Goal: Task Accomplishment & Management: Use online tool/utility

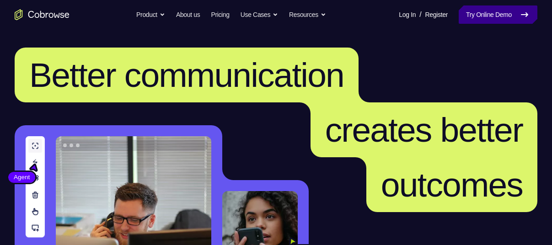
click at [468, 21] on link "Try Online Demo" at bounding box center [498, 14] width 79 height 18
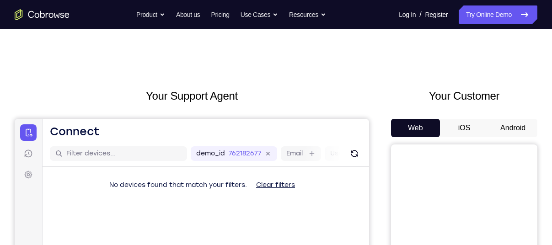
click at [505, 123] on button "Android" at bounding box center [513, 128] width 49 height 18
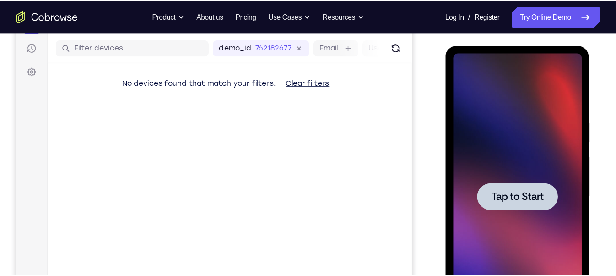
scroll to position [111, 0]
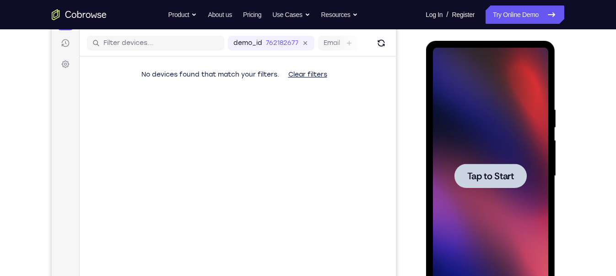
drag, startPoint x: 505, startPoint y: 123, endPoint x: 423, endPoint y: 90, distance: 88.5
click at [423, 90] on div at bounding box center [491, 174] width 146 height 281
click at [474, 168] on div at bounding box center [490, 175] width 72 height 24
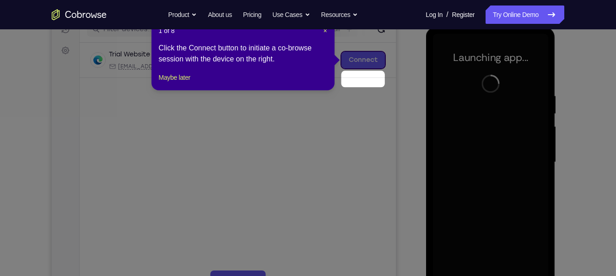
scroll to position [101, 0]
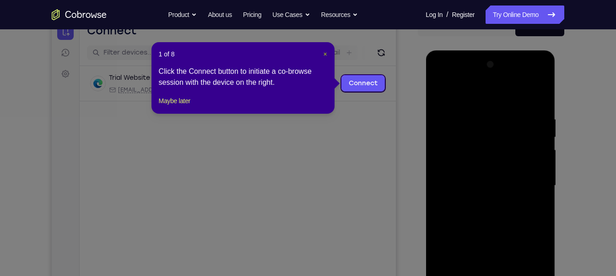
click at [326, 53] on span "×" at bounding box center [325, 53] width 4 height 7
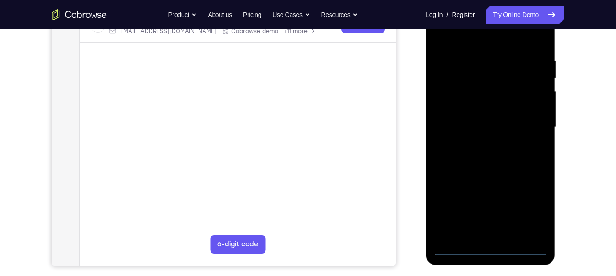
scroll to position [160, 0]
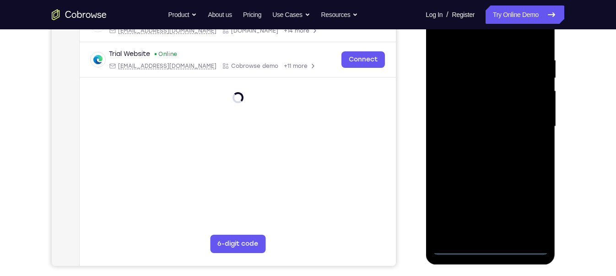
click at [491, 245] on div at bounding box center [490, 126] width 115 height 256
click at [533, 211] on div at bounding box center [490, 126] width 115 height 256
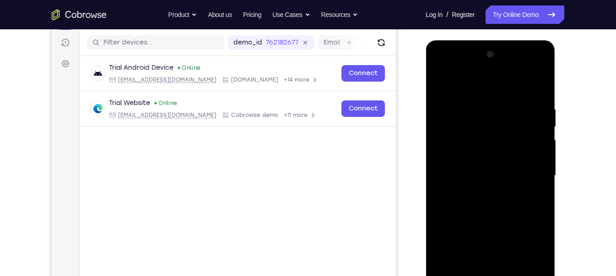
scroll to position [111, 0]
click at [488, 92] on div at bounding box center [490, 176] width 115 height 256
click at [526, 173] on div at bounding box center [490, 176] width 115 height 256
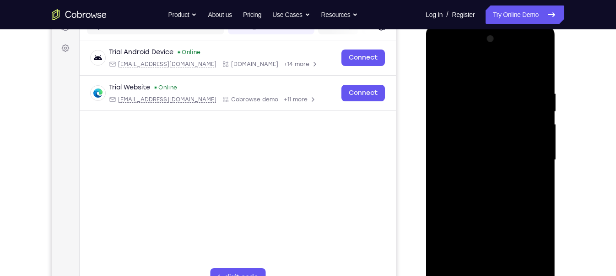
scroll to position [128, 0]
click at [481, 175] on div at bounding box center [490, 159] width 115 height 256
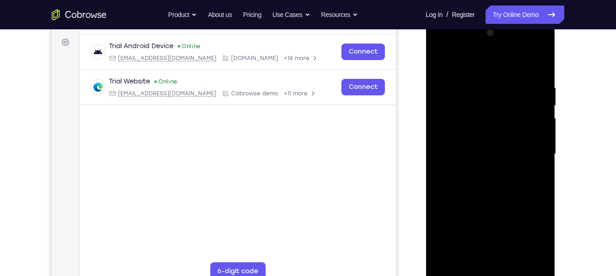
click at [484, 146] on div at bounding box center [490, 154] width 115 height 256
click at [493, 138] on div at bounding box center [490, 154] width 115 height 256
click at [493, 151] on div at bounding box center [490, 154] width 115 height 256
click at [491, 182] on div at bounding box center [490, 154] width 115 height 256
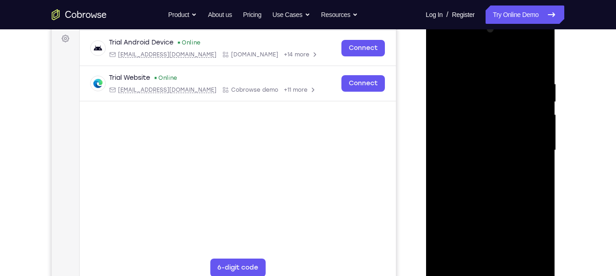
scroll to position [137, 0]
click at [539, 74] on div at bounding box center [490, 150] width 115 height 256
click at [468, 79] on div at bounding box center [490, 150] width 115 height 256
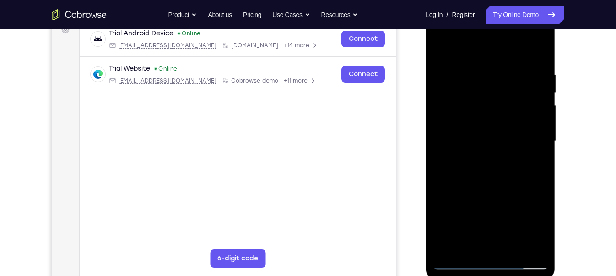
scroll to position [146, 0]
click at [537, 51] on div at bounding box center [490, 140] width 115 height 256
click at [512, 245] on div at bounding box center [490, 140] width 115 height 256
click at [510, 186] on div at bounding box center [490, 140] width 115 height 256
click at [486, 126] on div at bounding box center [490, 140] width 115 height 256
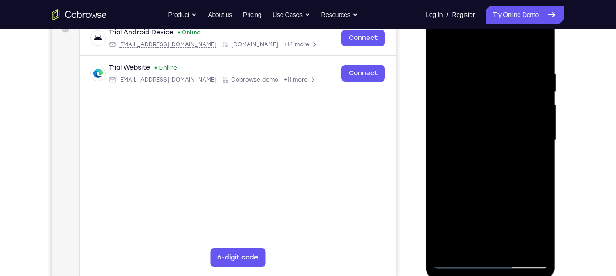
click at [530, 161] on div at bounding box center [490, 140] width 115 height 256
click at [460, 245] on div at bounding box center [490, 140] width 115 height 256
click at [457, 245] on div at bounding box center [490, 140] width 115 height 256
click at [506, 67] on div at bounding box center [490, 140] width 115 height 256
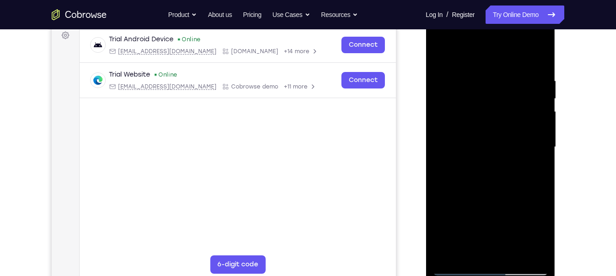
scroll to position [141, 0]
click at [536, 60] on div at bounding box center [490, 146] width 115 height 256
click at [530, 80] on div at bounding box center [490, 146] width 115 height 256
click at [538, 57] on div at bounding box center [490, 146] width 115 height 256
drag, startPoint x: 535, startPoint y: 69, endPoint x: 418, endPoint y: 77, distance: 117.5
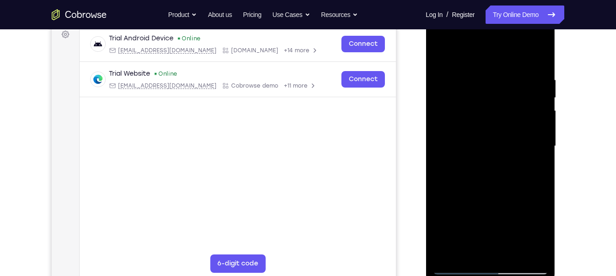
click at [426, 77] on html "Online web based iOS Simulators and Android Emulators. Run iPhone, iPad, Mobile…" at bounding box center [491, 148] width 130 height 275
click at [459, 74] on div at bounding box center [490, 146] width 115 height 256
click at [537, 55] on div at bounding box center [490, 146] width 115 height 256
drag, startPoint x: 537, startPoint y: 76, endPoint x: 434, endPoint y: 79, distance: 103.0
click at [434, 79] on div at bounding box center [490, 146] width 115 height 256
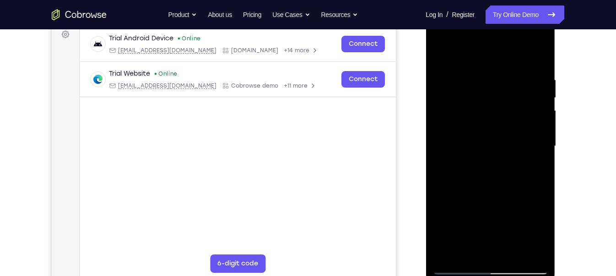
click at [480, 73] on div at bounding box center [490, 146] width 115 height 256
click at [535, 58] on div at bounding box center [490, 146] width 115 height 256
click at [452, 77] on div at bounding box center [490, 146] width 115 height 256
click at [536, 54] on div at bounding box center [490, 146] width 115 height 256
click at [514, 245] on div at bounding box center [490, 146] width 115 height 256
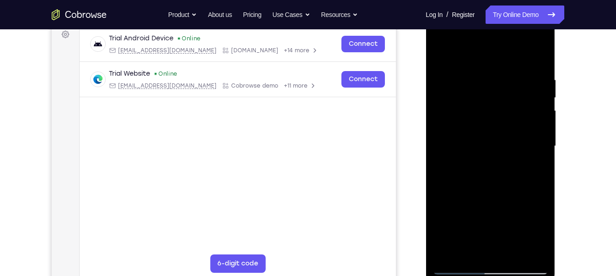
click at [486, 132] on div at bounding box center [490, 146] width 115 height 256
click at [462, 245] on div at bounding box center [490, 146] width 115 height 256
click at [467, 245] on div at bounding box center [490, 146] width 115 height 256
click at [522, 197] on div at bounding box center [490, 146] width 115 height 256
click at [538, 165] on div at bounding box center [490, 146] width 115 height 256
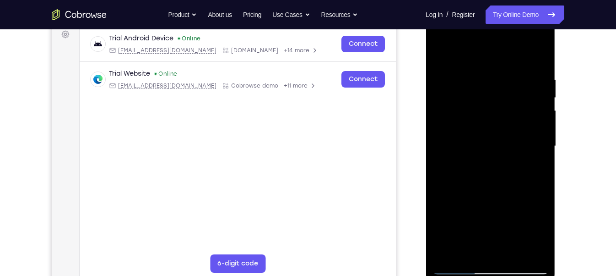
click at [456, 245] on div at bounding box center [490, 146] width 115 height 256
click at [533, 171] on div at bounding box center [490, 146] width 115 height 256
click at [454, 245] on div at bounding box center [490, 146] width 115 height 256
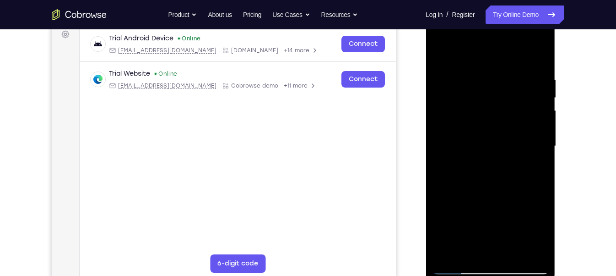
drag, startPoint x: 502, startPoint y: 108, endPoint x: 508, endPoint y: 277, distance: 168.6
click at [508, 245] on div at bounding box center [491, 147] width 130 height 273
click at [475, 79] on div at bounding box center [490, 146] width 115 height 256
click at [541, 59] on div at bounding box center [490, 146] width 115 height 256
drag, startPoint x: 504, startPoint y: 204, endPoint x: 514, endPoint y: 94, distance: 110.3
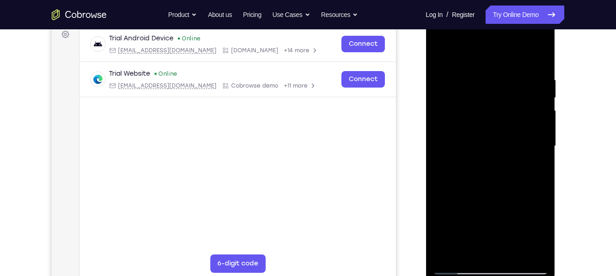
click at [514, 94] on div at bounding box center [490, 146] width 115 height 256
drag, startPoint x: 517, startPoint y: 220, endPoint x: 521, endPoint y: 102, distance: 117.7
click at [521, 102] on div at bounding box center [490, 146] width 115 height 256
drag, startPoint x: 497, startPoint y: 197, endPoint x: 517, endPoint y: 16, distance: 182.9
click at [517, 16] on div at bounding box center [491, 147] width 130 height 273
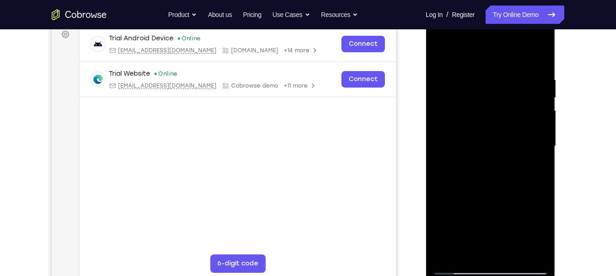
drag, startPoint x: 495, startPoint y: 217, endPoint x: 513, endPoint y: 73, distance: 145.3
click at [513, 73] on div at bounding box center [490, 146] width 115 height 256
click at [542, 84] on div at bounding box center [490, 146] width 115 height 256
drag, startPoint x: 505, startPoint y: 86, endPoint x: 505, endPoint y: 154, distance: 68.2
click at [505, 154] on div at bounding box center [490, 146] width 115 height 256
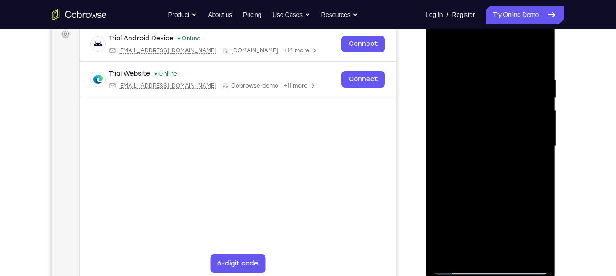
click at [540, 146] on div at bounding box center [490, 146] width 115 height 256
click at [468, 245] on div at bounding box center [490, 146] width 115 height 256
click at [472, 52] on div at bounding box center [490, 146] width 115 height 256
click at [512, 170] on div at bounding box center [490, 146] width 115 height 256
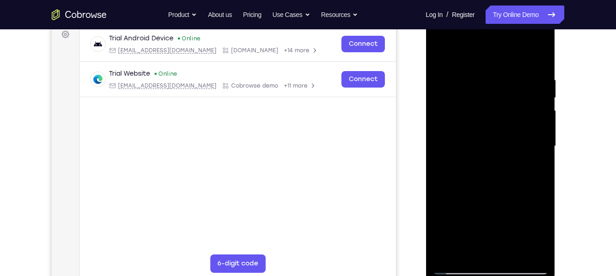
click at [487, 133] on div at bounding box center [490, 146] width 115 height 256
click at [485, 133] on div at bounding box center [490, 146] width 115 height 256
click at [475, 244] on div at bounding box center [490, 146] width 115 height 256
click at [535, 168] on div at bounding box center [490, 146] width 115 height 256
click at [468, 245] on div at bounding box center [490, 146] width 115 height 256
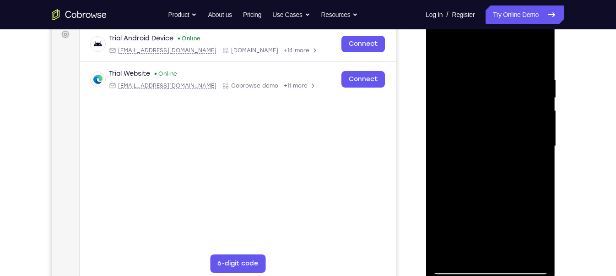
click at [456, 245] on div at bounding box center [490, 146] width 115 height 256
